Goal: Transaction & Acquisition: Purchase product/service

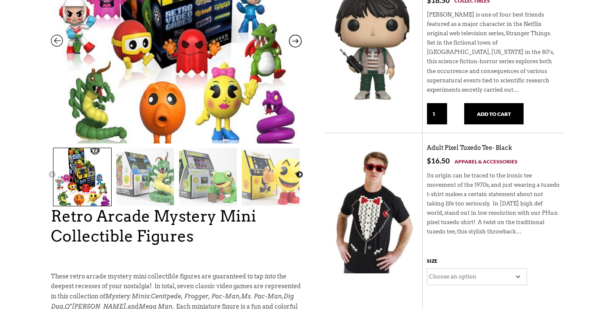
scroll to position [162, 0]
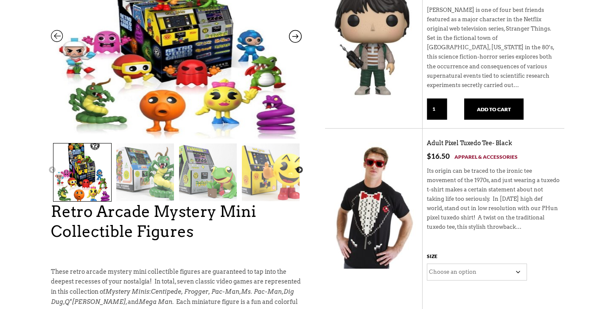
click at [283, 179] on img at bounding box center [271, 173] width 58 height 58
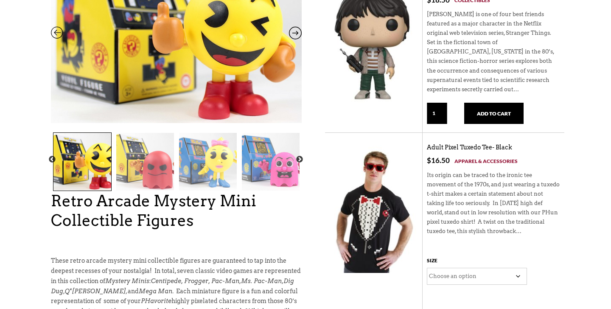
scroll to position [152, 0]
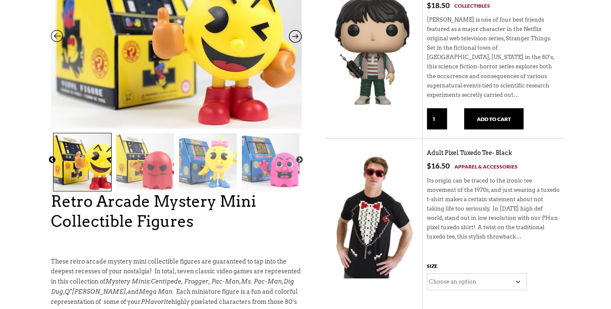
click at [50, 160] on button "Previous" at bounding box center [52, 160] width 8 height 8
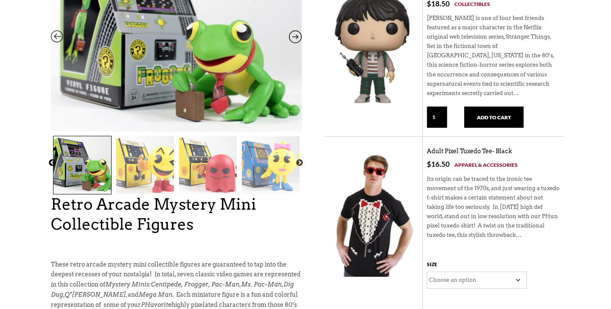
scroll to position [155, 0]
click at [52, 161] on button "Previous" at bounding box center [52, 162] width 8 height 8
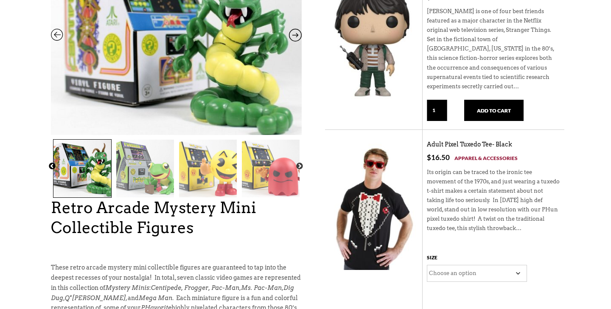
scroll to position [161, 0]
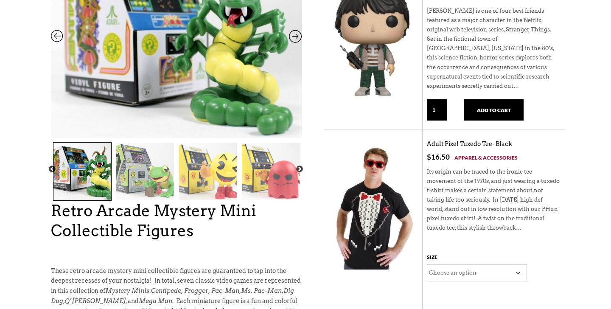
click at [78, 166] on img at bounding box center [83, 172] width 58 height 58
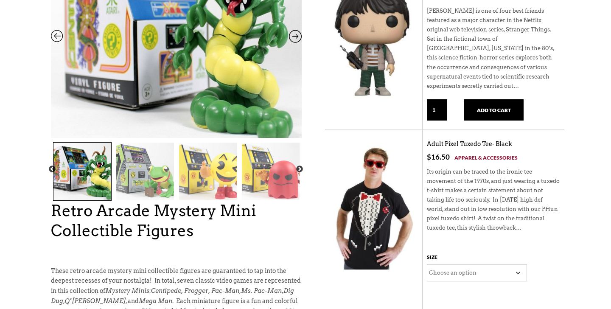
click at [177, 85] on img at bounding box center [176, 30] width 251 height 234
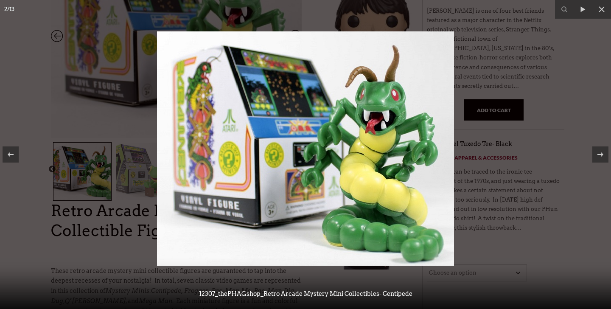
click at [295, 134] on img at bounding box center [305, 148] width 297 height 234
